Goal: Communication & Community: Ask a question

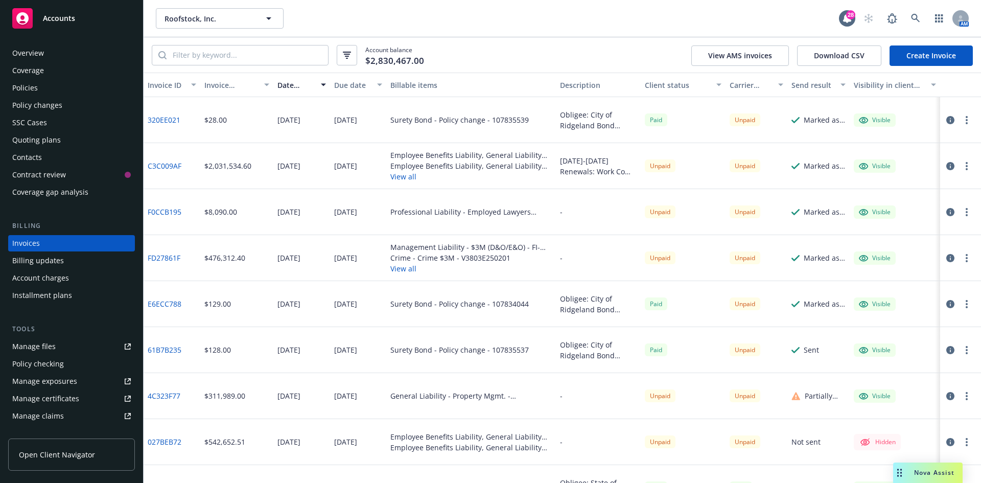
click at [923, 473] on span "Nova Assist" at bounding box center [934, 472] width 40 height 9
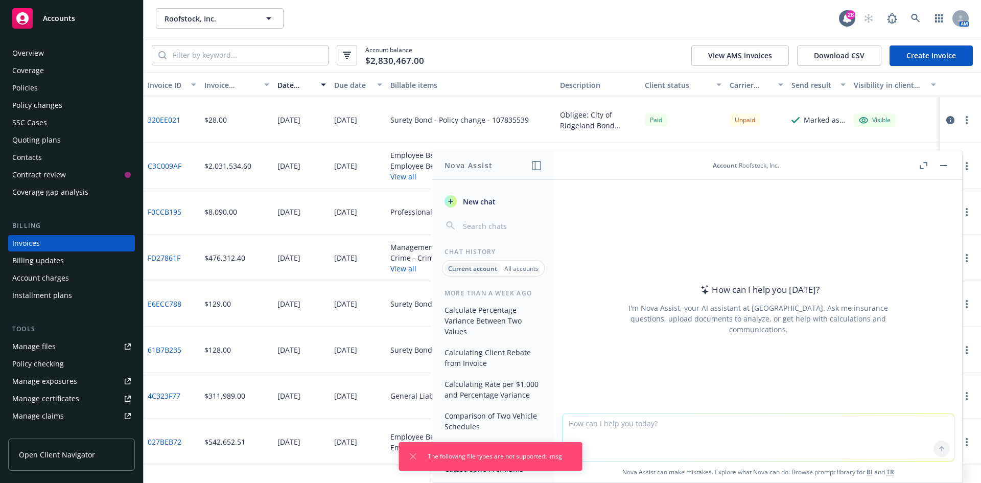
click at [605, 426] on textarea at bounding box center [757, 437] width 391 height 47
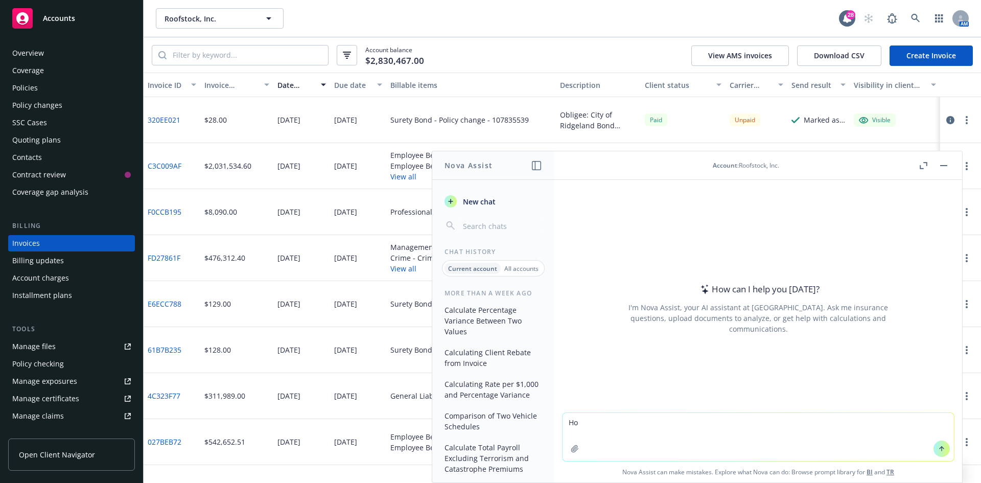
type textarea "H"
